Goal: Task Accomplishment & Management: Manage account settings

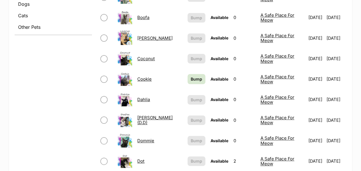
scroll to position [287, 0]
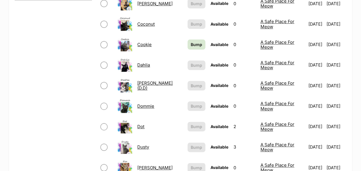
click at [146, 144] on link "Dusty" at bounding box center [143, 146] width 12 height 5
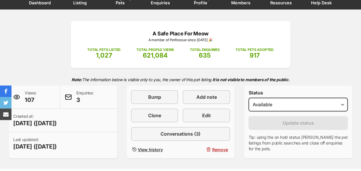
scroll to position [57, 0]
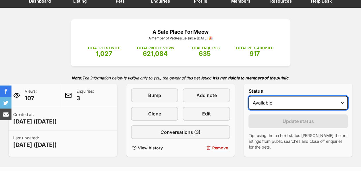
click at [275, 104] on select "Draft - not available as listing has enquires Available On hold Adopted" at bounding box center [298, 103] width 99 height 14
select select "rehomed"
click at [249, 96] on select "Draft - not available as listing has enquires Available On hold Adopted" at bounding box center [298, 103] width 99 height 14
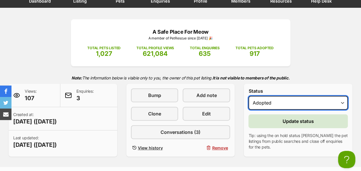
scroll to position [0, 0]
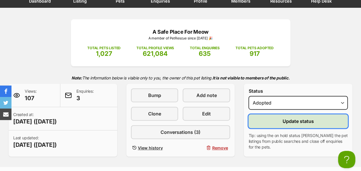
click at [275, 121] on button "Update status" at bounding box center [298, 121] width 99 height 14
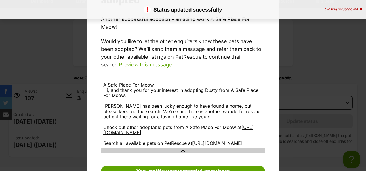
scroll to position [81, 0]
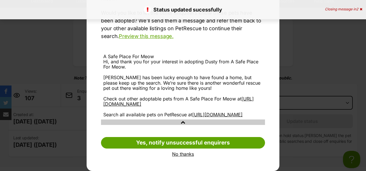
click at [178, 152] on link "No thanks" at bounding box center [183, 153] width 164 height 5
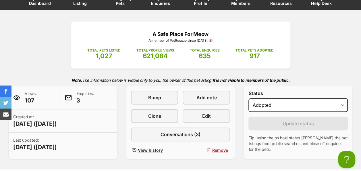
scroll to position [0, 0]
